Goal: Transaction & Acquisition: Subscribe to service/newsletter

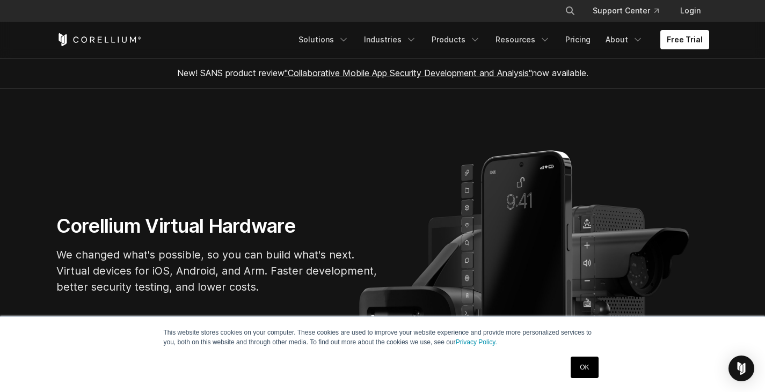
click at [585, 366] on link "OK" at bounding box center [584, 367] width 27 height 21
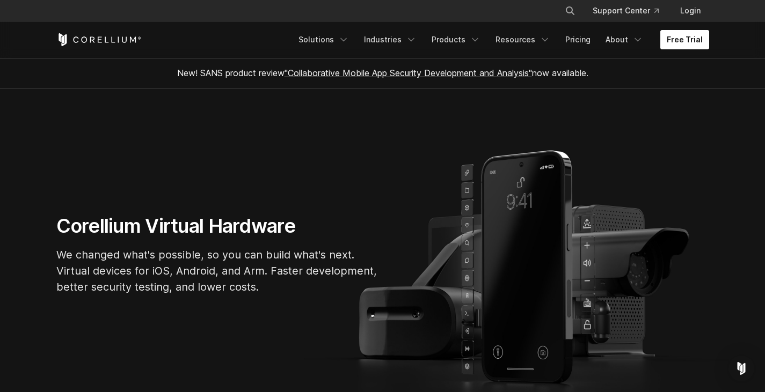
click at [680, 39] on link "Free Trial" at bounding box center [684, 39] width 49 height 19
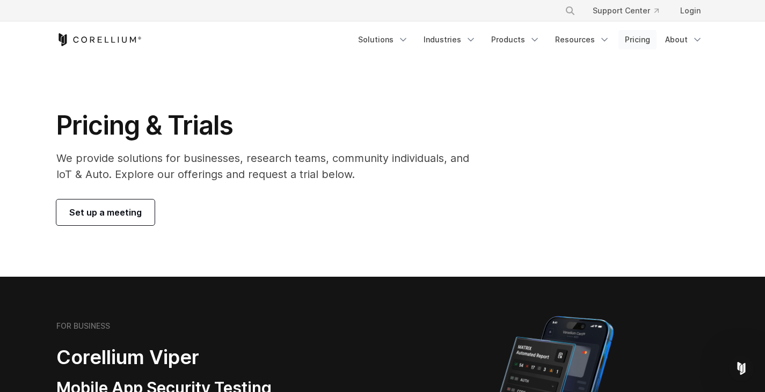
click at [640, 35] on link "Pricing" at bounding box center [637, 39] width 38 height 19
